Goal: Task Accomplishment & Management: Use online tool/utility

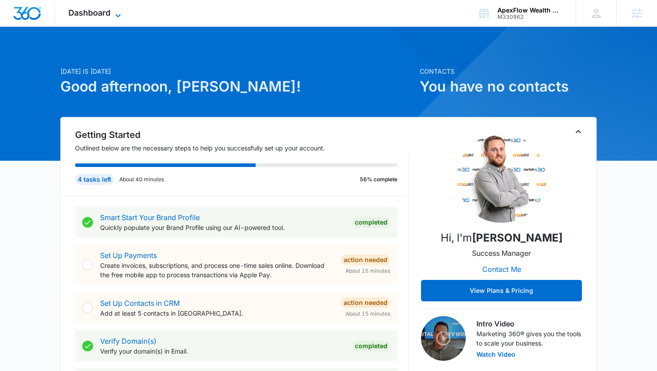
click at [100, 15] on span "Dashboard" at bounding box center [89, 12] width 42 height 9
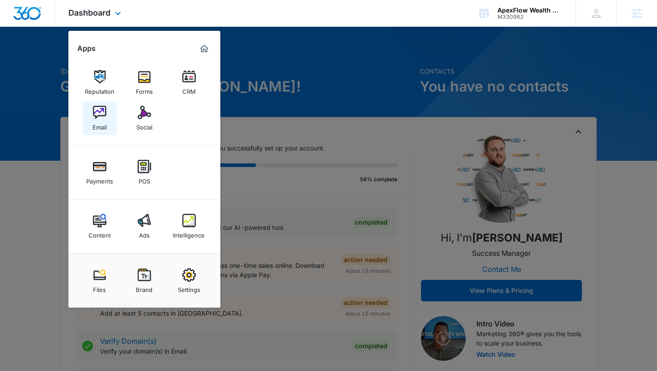
click at [104, 107] on img at bounding box center [99, 112] width 13 height 13
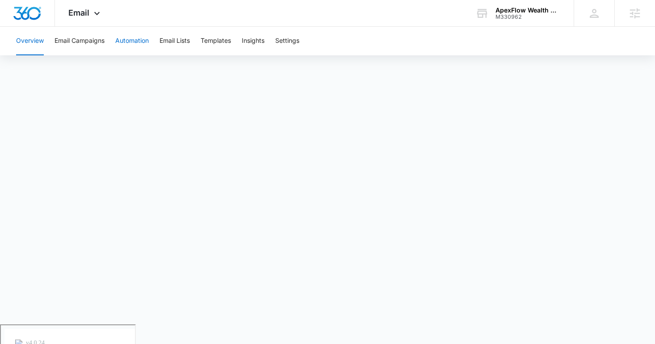
click at [121, 42] on button "Automation" at bounding box center [132, 41] width 34 height 29
